Goal: Task Accomplishment & Management: Manage account settings

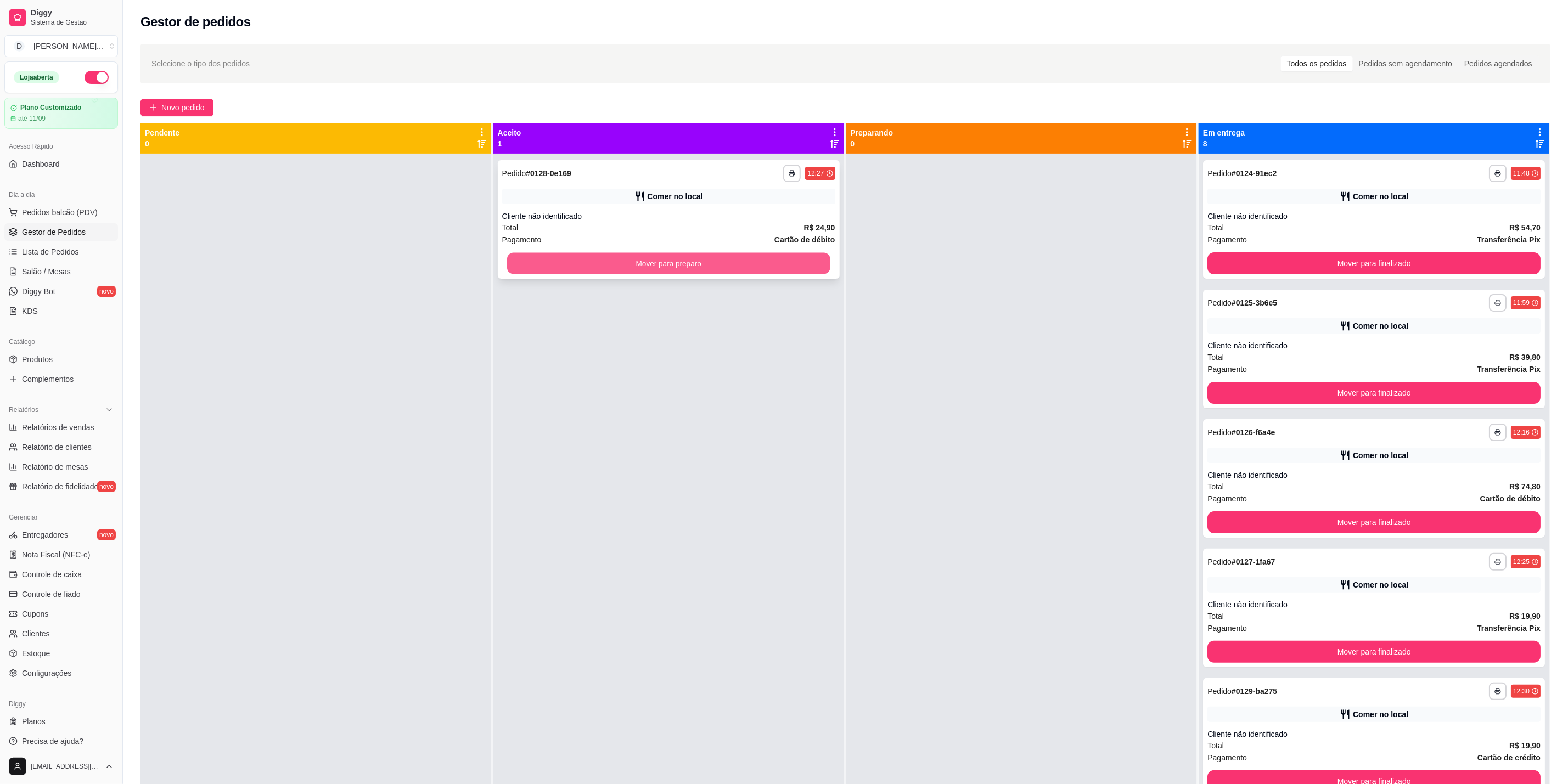
click at [804, 267] on button "Mover para preparo" at bounding box center [669, 264] width 323 height 21
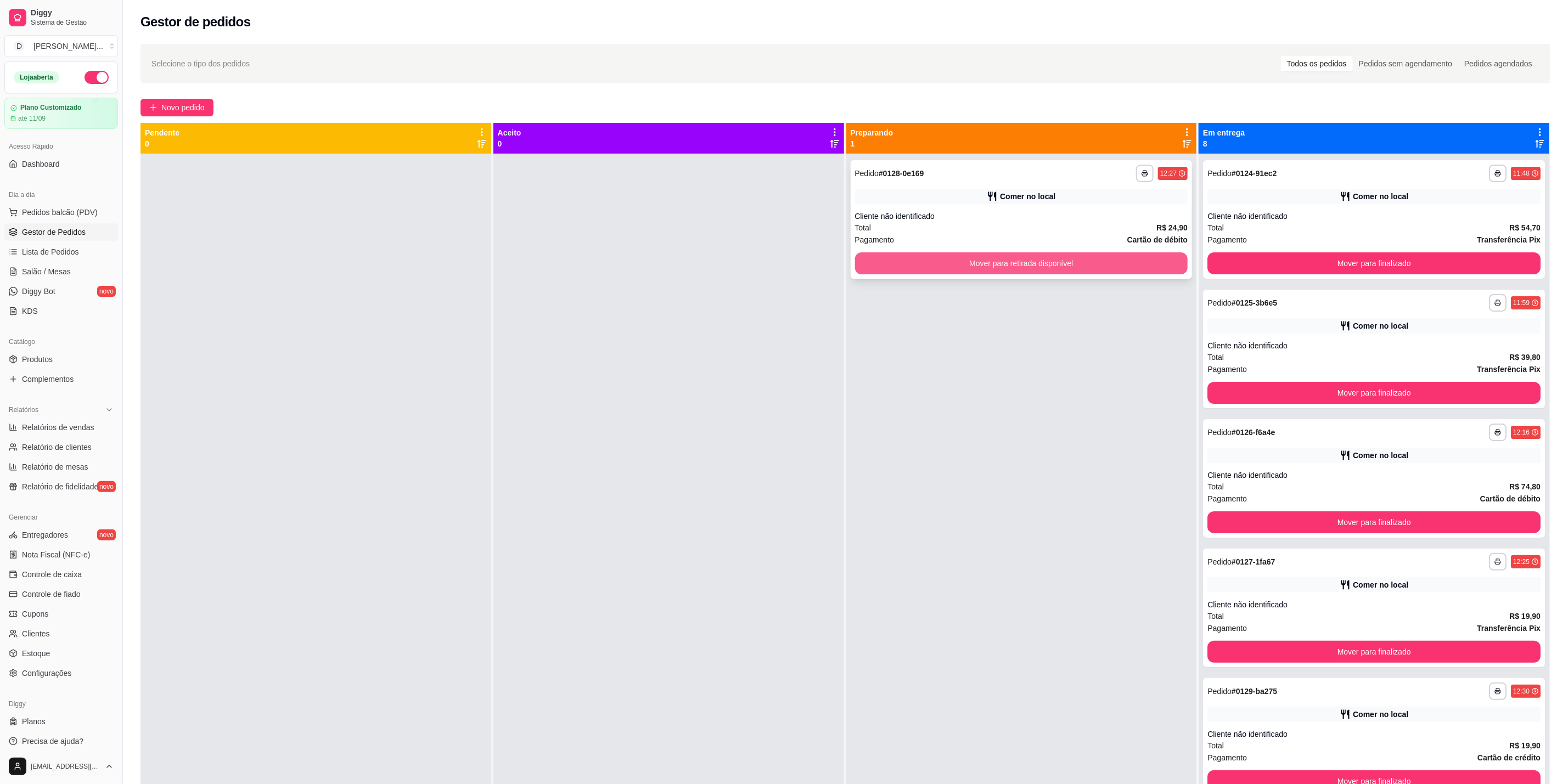
click at [1059, 262] on button "Mover para retirada disponível" at bounding box center [1022, 263] width 334 height 22
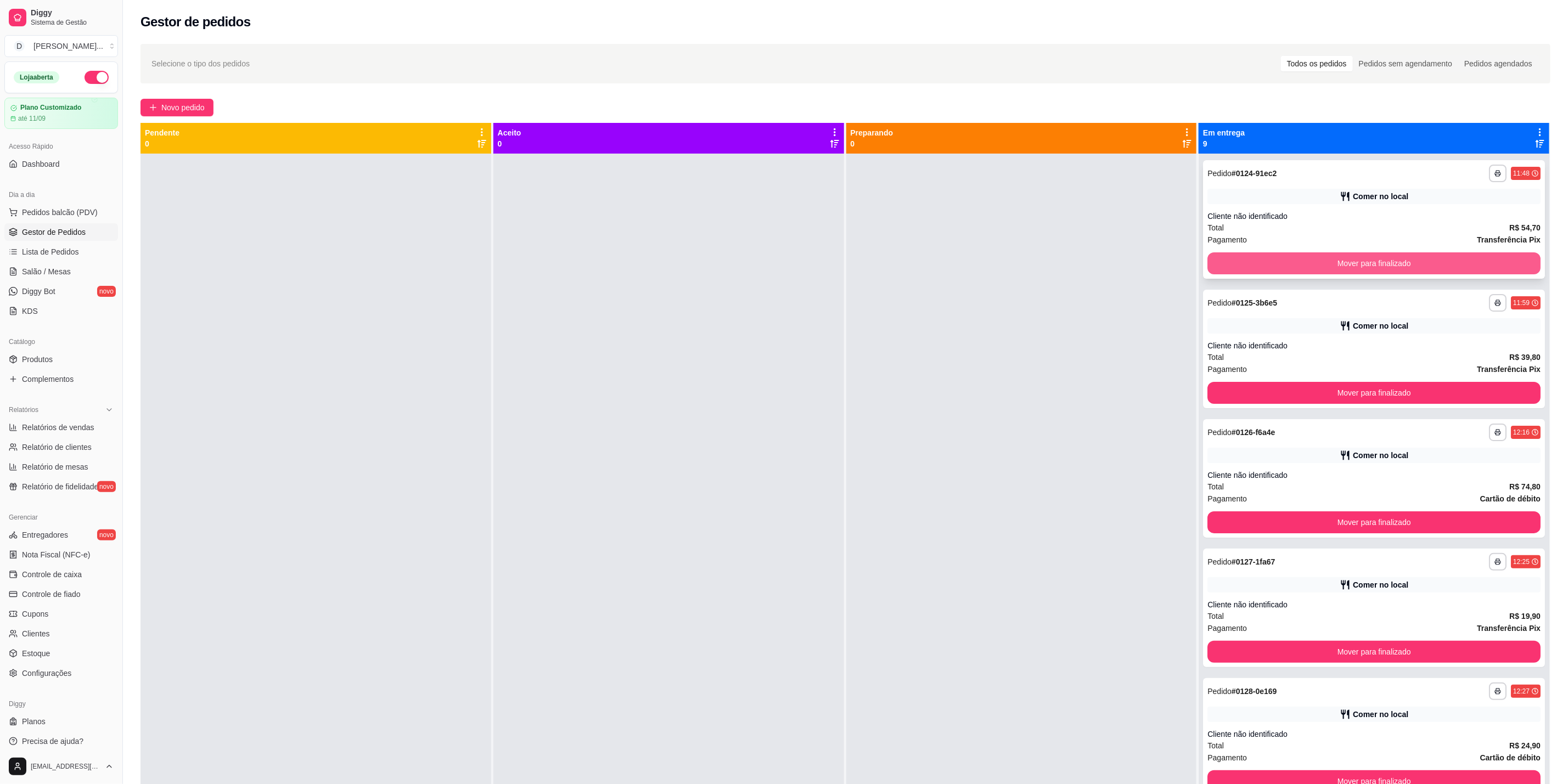
click at [1365, 271] on button "Mover para finalizado" at bounding box center [1374, 263] width 334 height 22
click at [1366, 271] on button "Mover para finalizado" at bounding box center [1374, 263] width 334 height 22
click at [1372, 265] on button "Mover para finalizado" at bounding box center [1374, 263] width 334 height 22
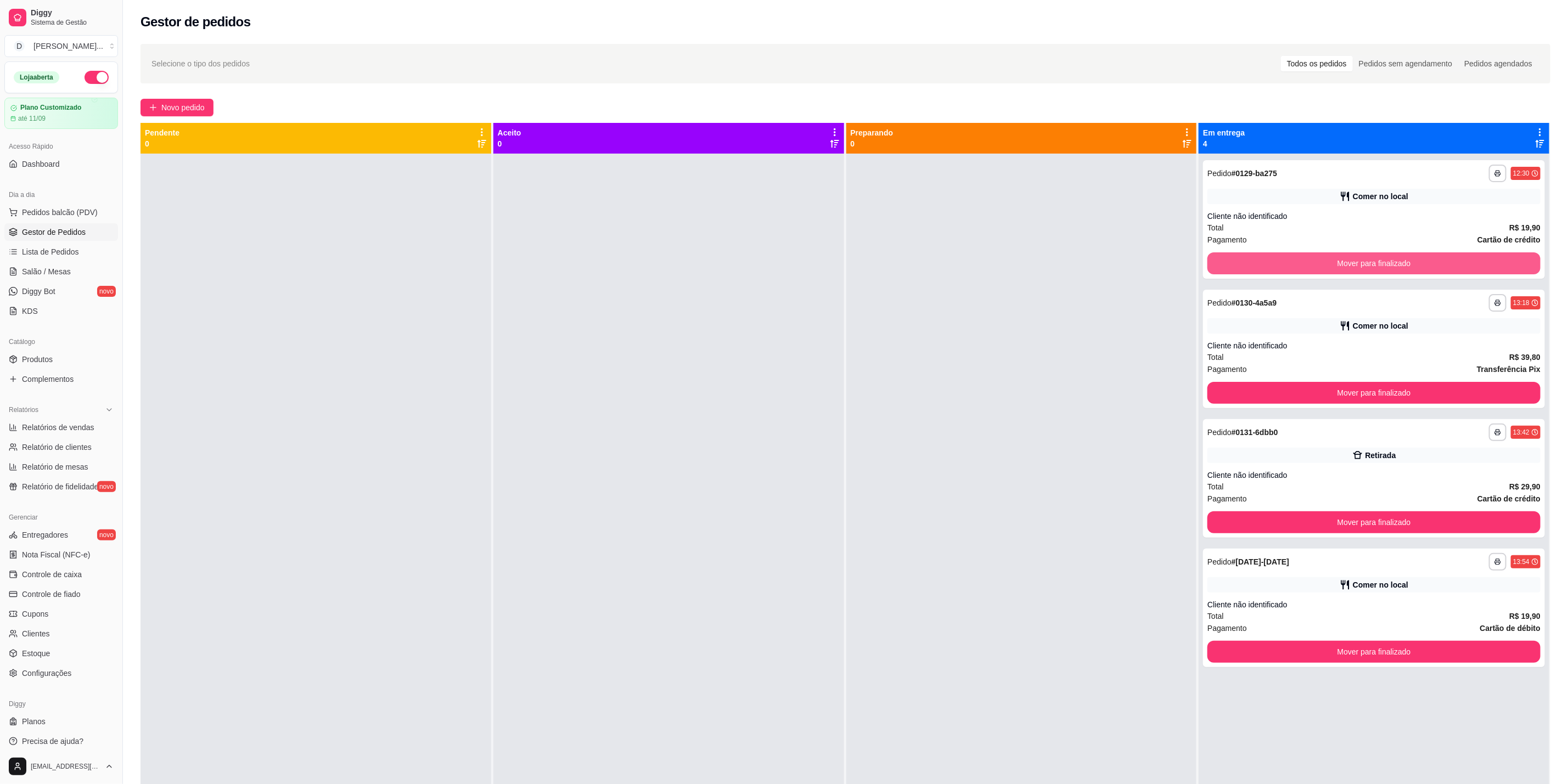
click at [1372, 265] on button "Mover para finalizado" at bounding box center [1374, 263] width 334 height 22
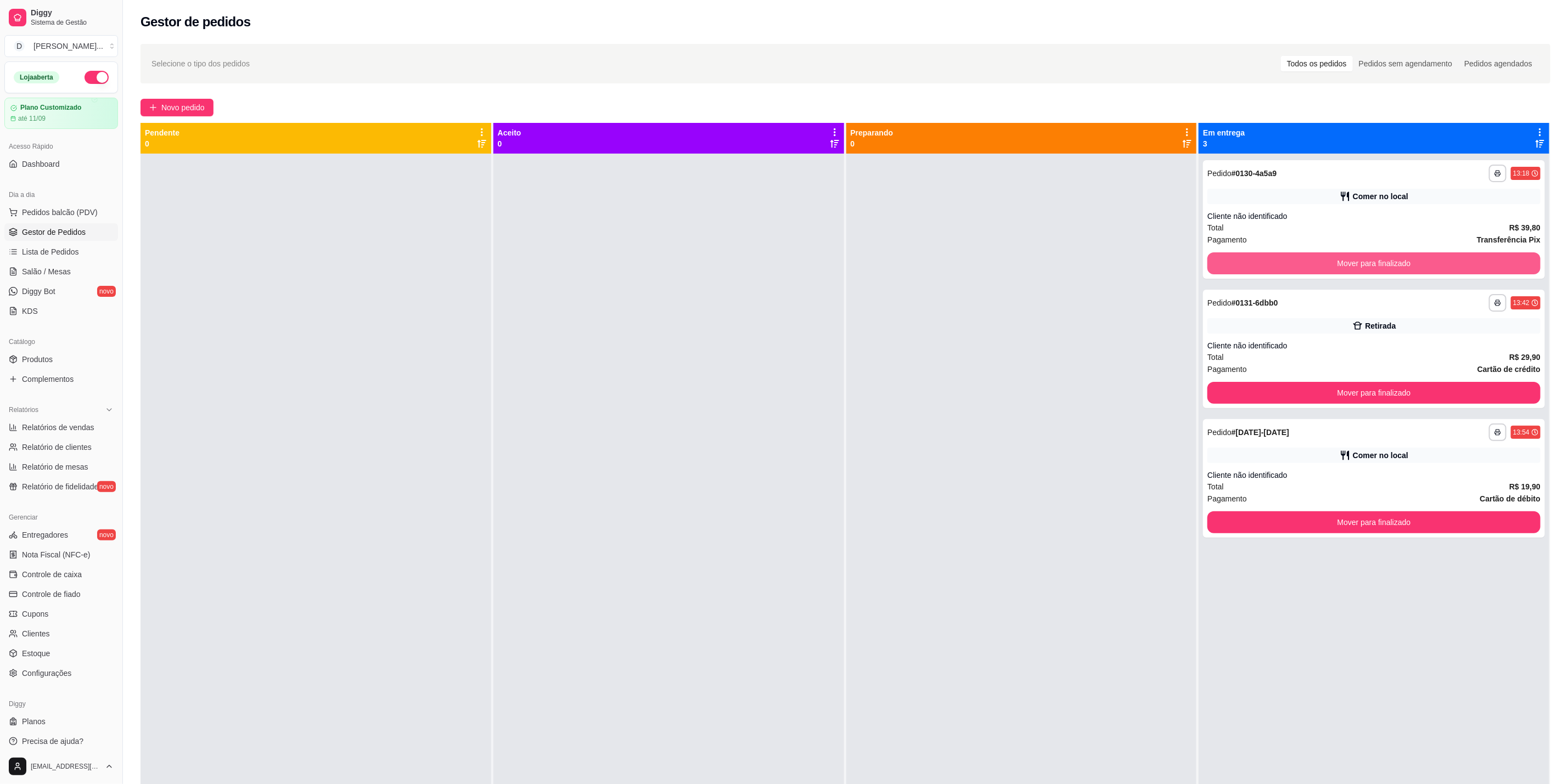
click at [1372, 265] on button "Mover para finalizado" at bounding box center [1374, 263] width 334 height 22
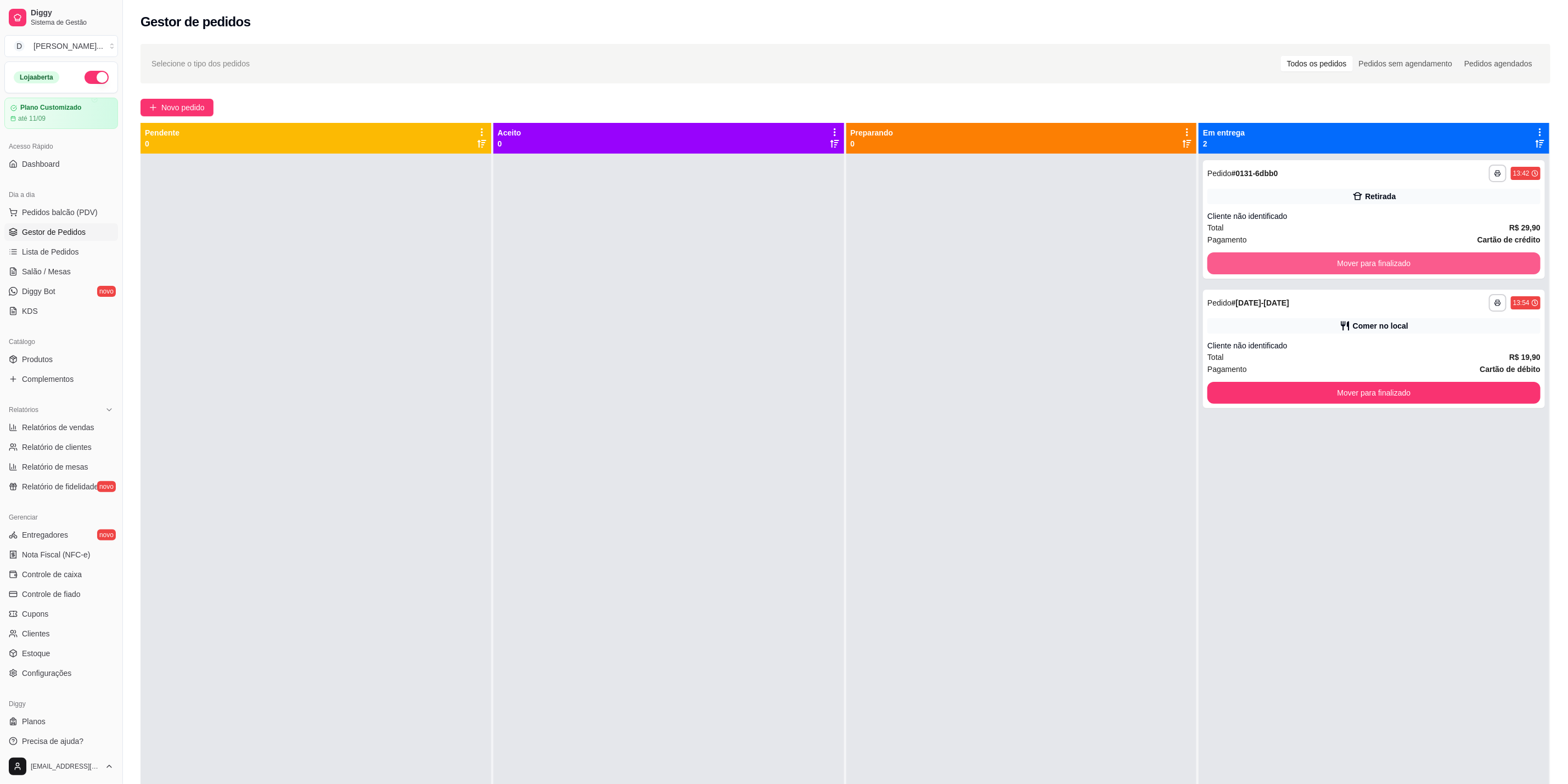
click at [1372, 265] on button "Mover para finalizado" at bounding box center [1374, 263] width 334 height 22
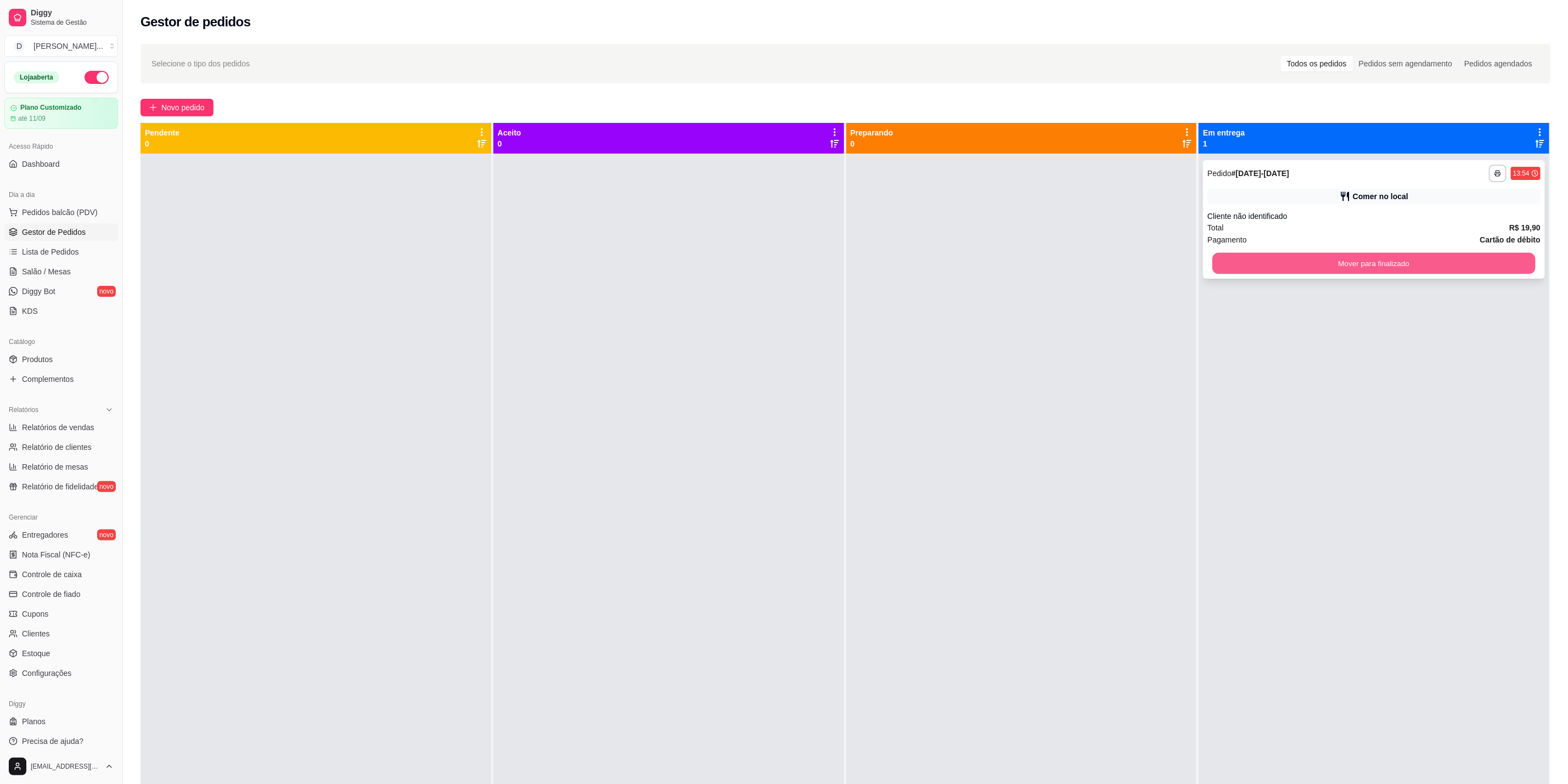
click at [1379, 266] on button "Mover para finalizado" at bounding box center [1374, 264] width 323 height 21
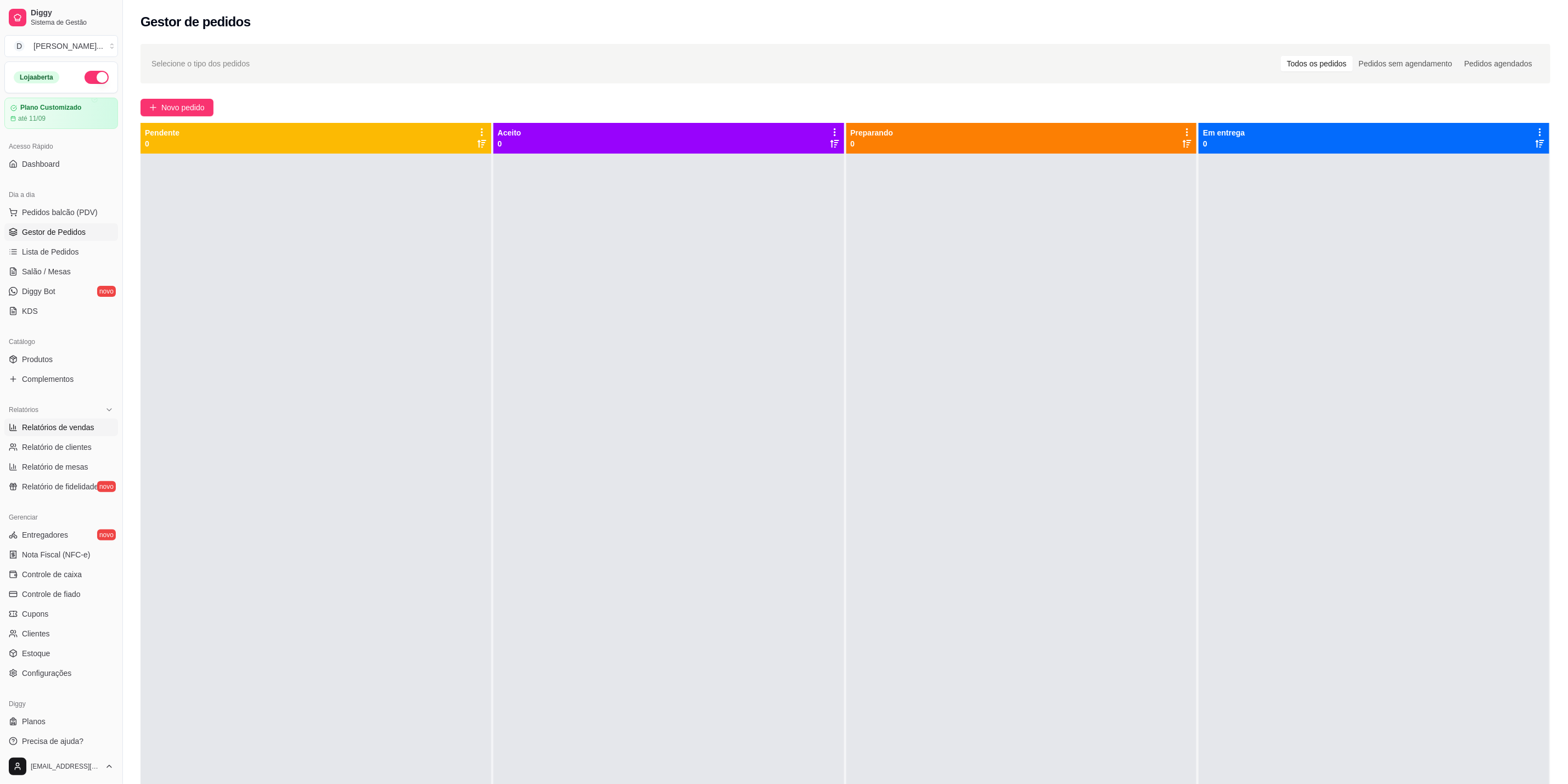
click at [51, 432] on span "Relatórios de vendas" at bounding box center [58, 427] width 73 height 11
select select "ALL"
select select "0"
